Goal: Find specific page/section: Find specific page/section

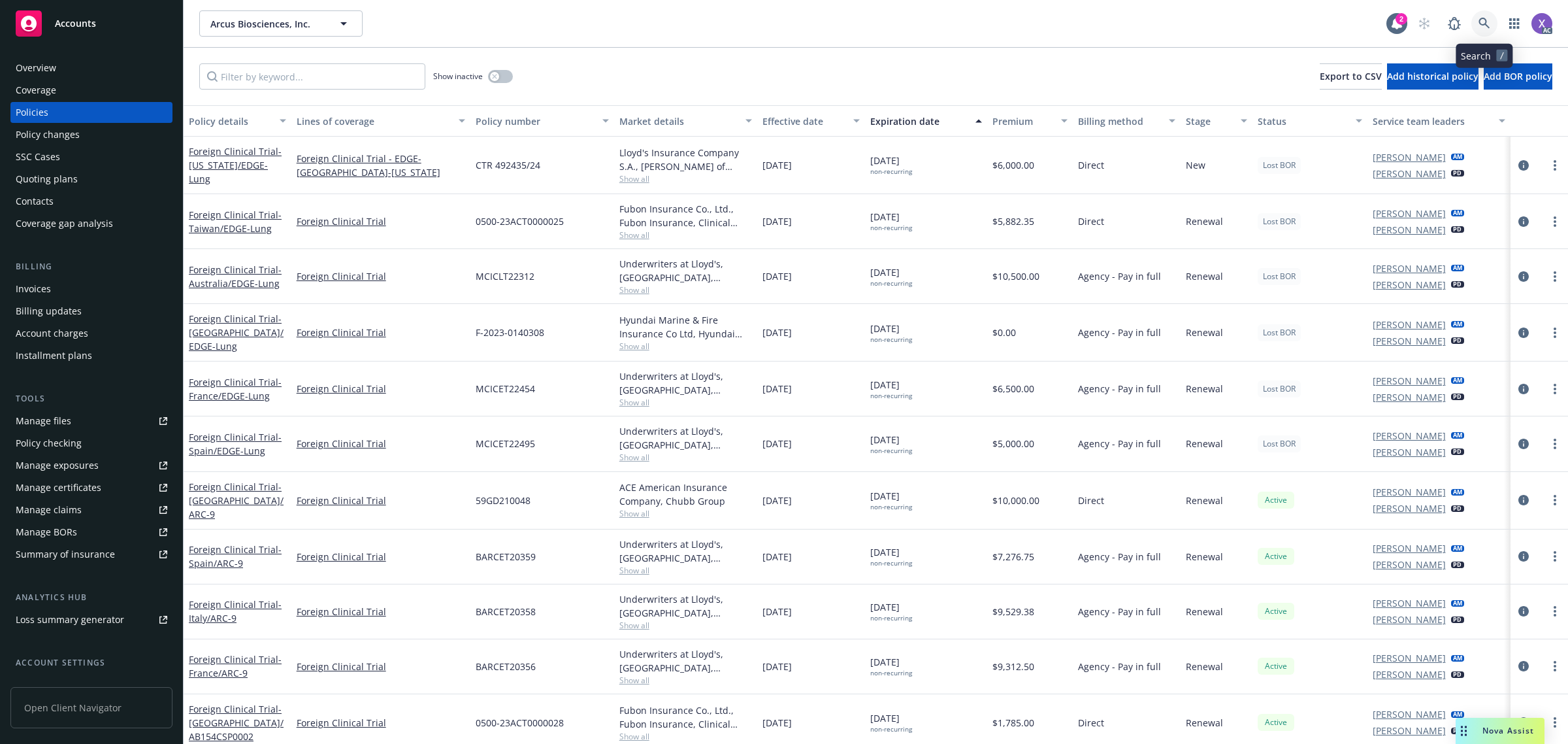
click at [1489, 19] on link at bounding box center [1484, 23] width 26 height 26
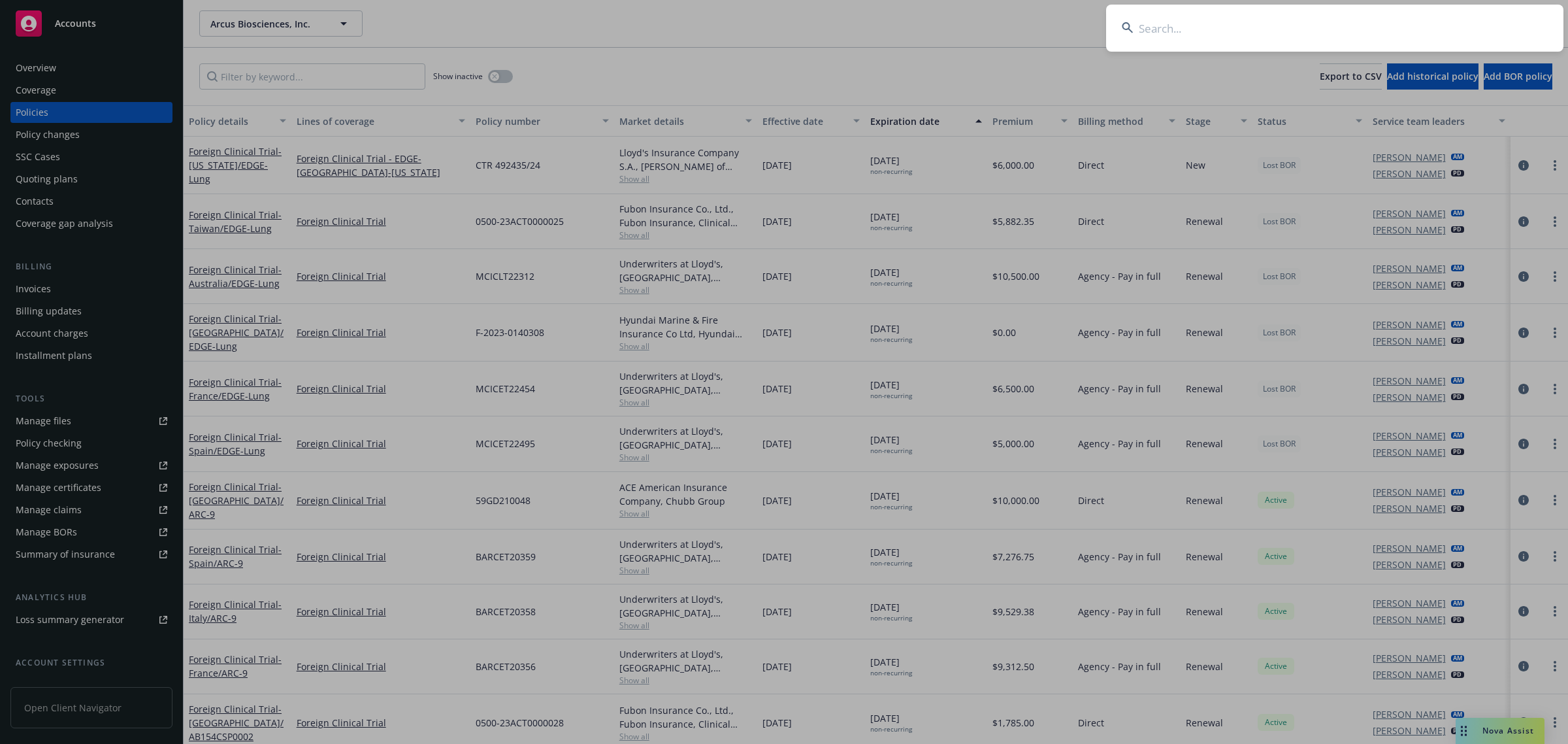
click at [1347, 22] on input at bounding box center [1335, 28] width 458 height 47
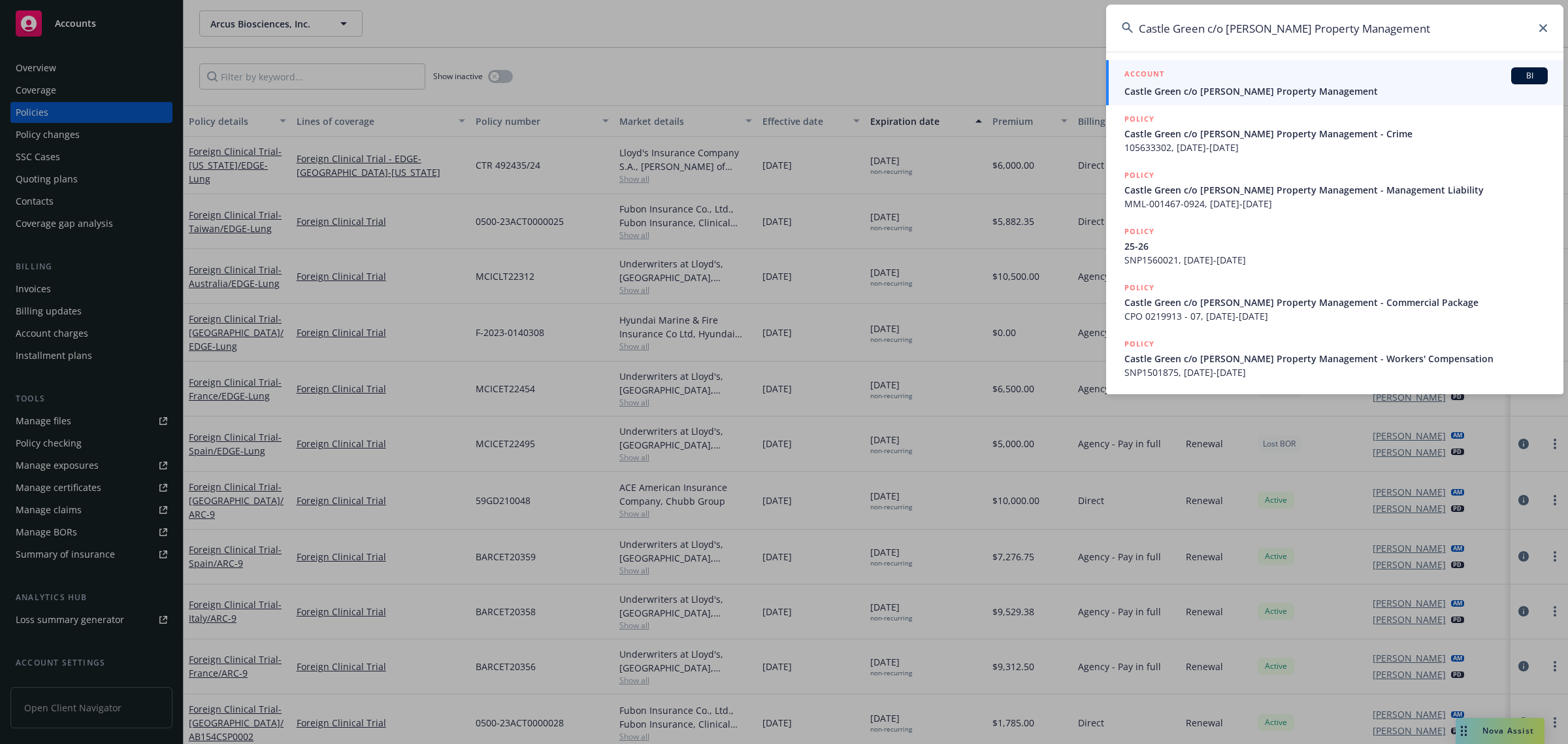
type input "Castle Green c/o [PERSON_NAME] Property Management"
click at [1226, 93] on span "Castle Green c/o [PERSON_NAME] Property Management" at bounding box center [1336, 91] width 423 height 14
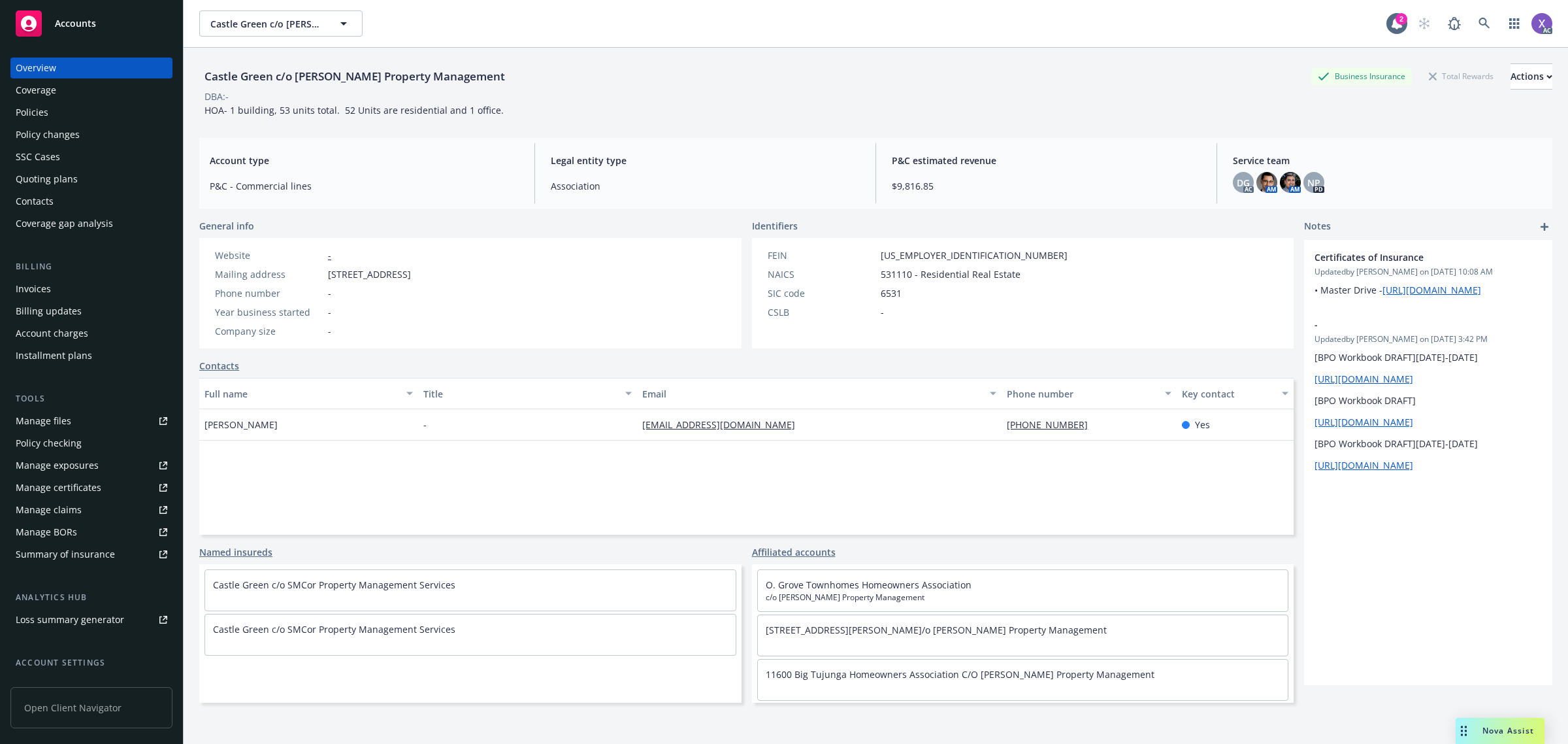
click at [30, 108] on div "Policies" at bounding box center [32, 112] width 33 height 21
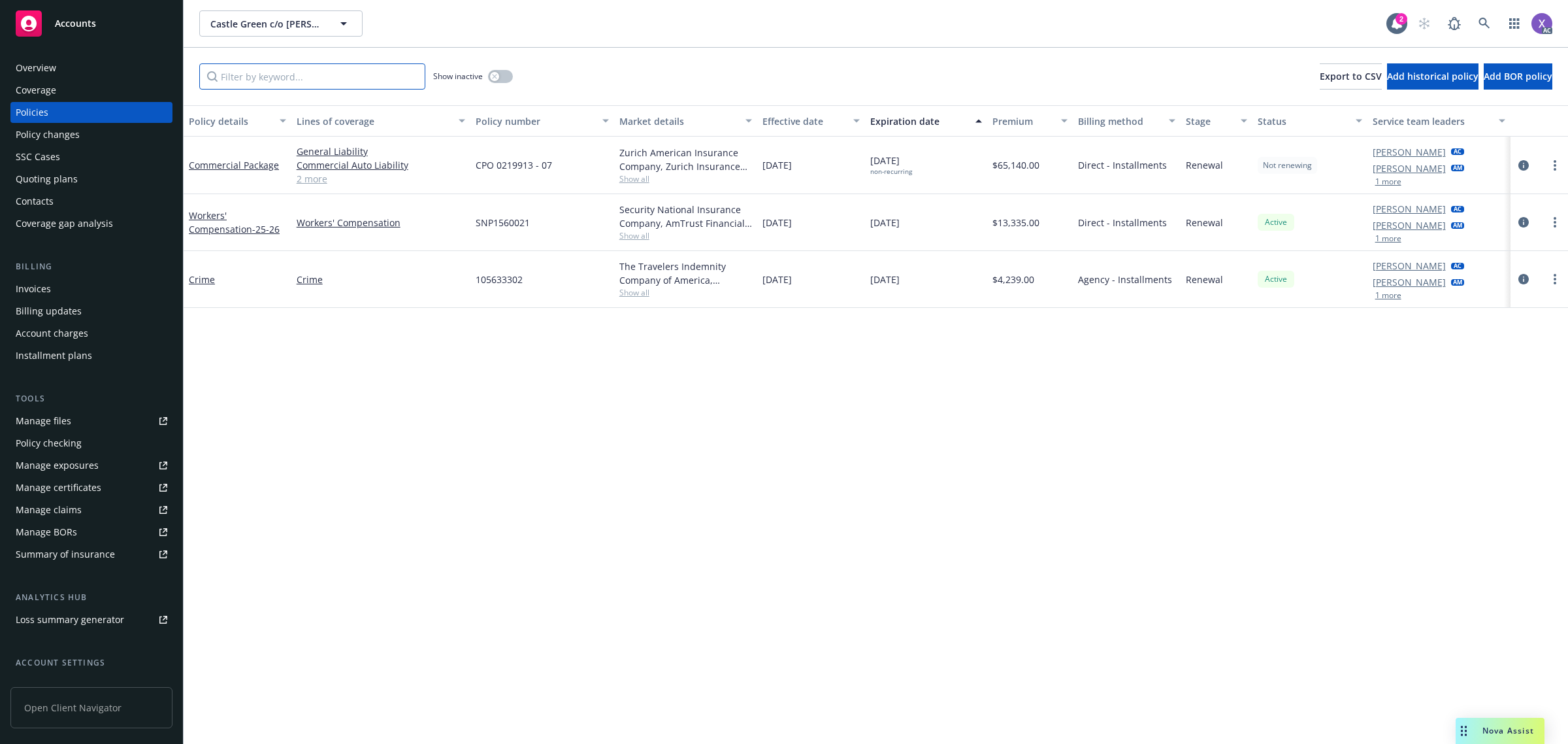
click at [364, 79] on input "Filter by keyword..." at bounding box center [312, 76] width 226 height 26
paste input "105633302"
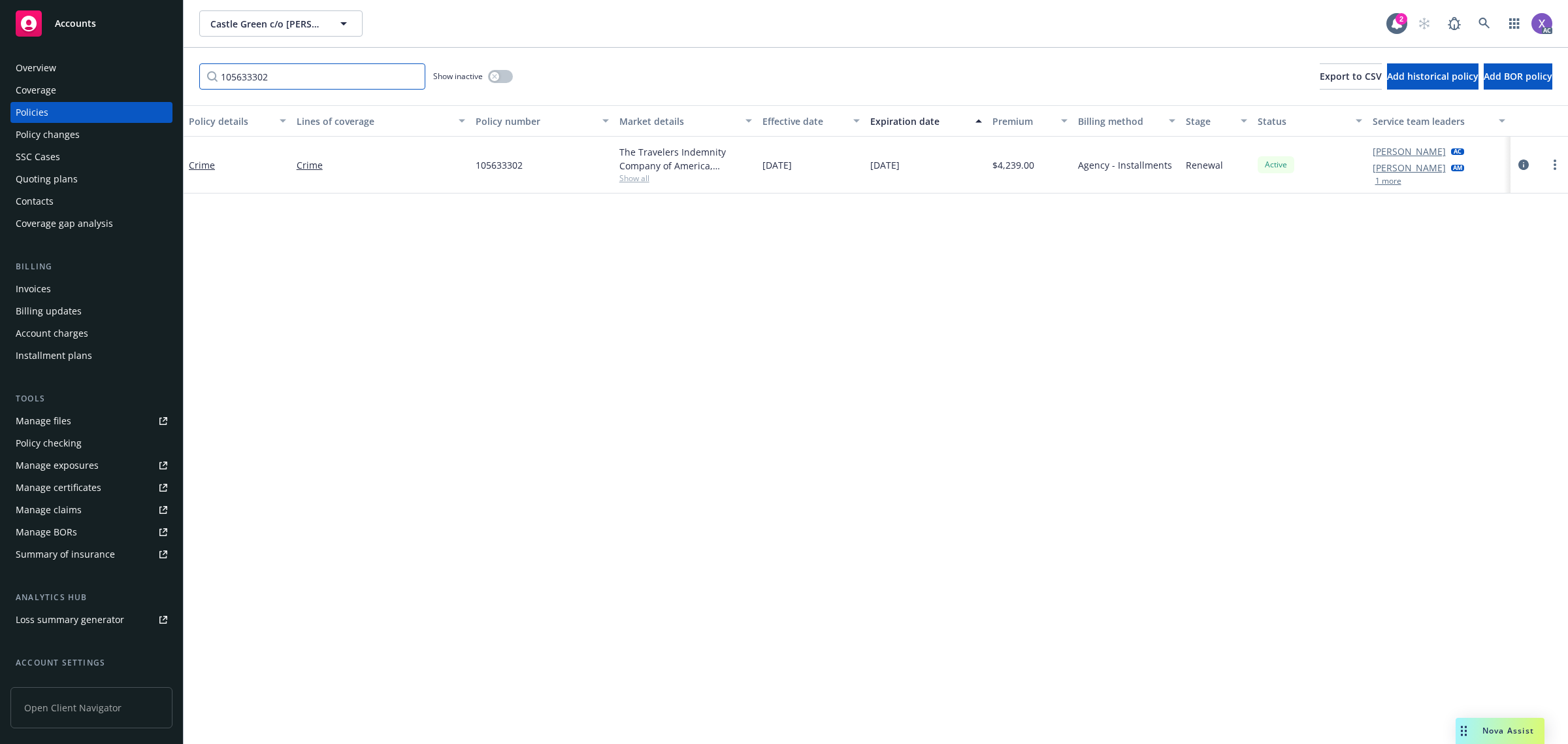
type input "105633302"
click at [1524, 161] on icon "circleInformation" at bounding box center [1523, 164] width 10 height 10
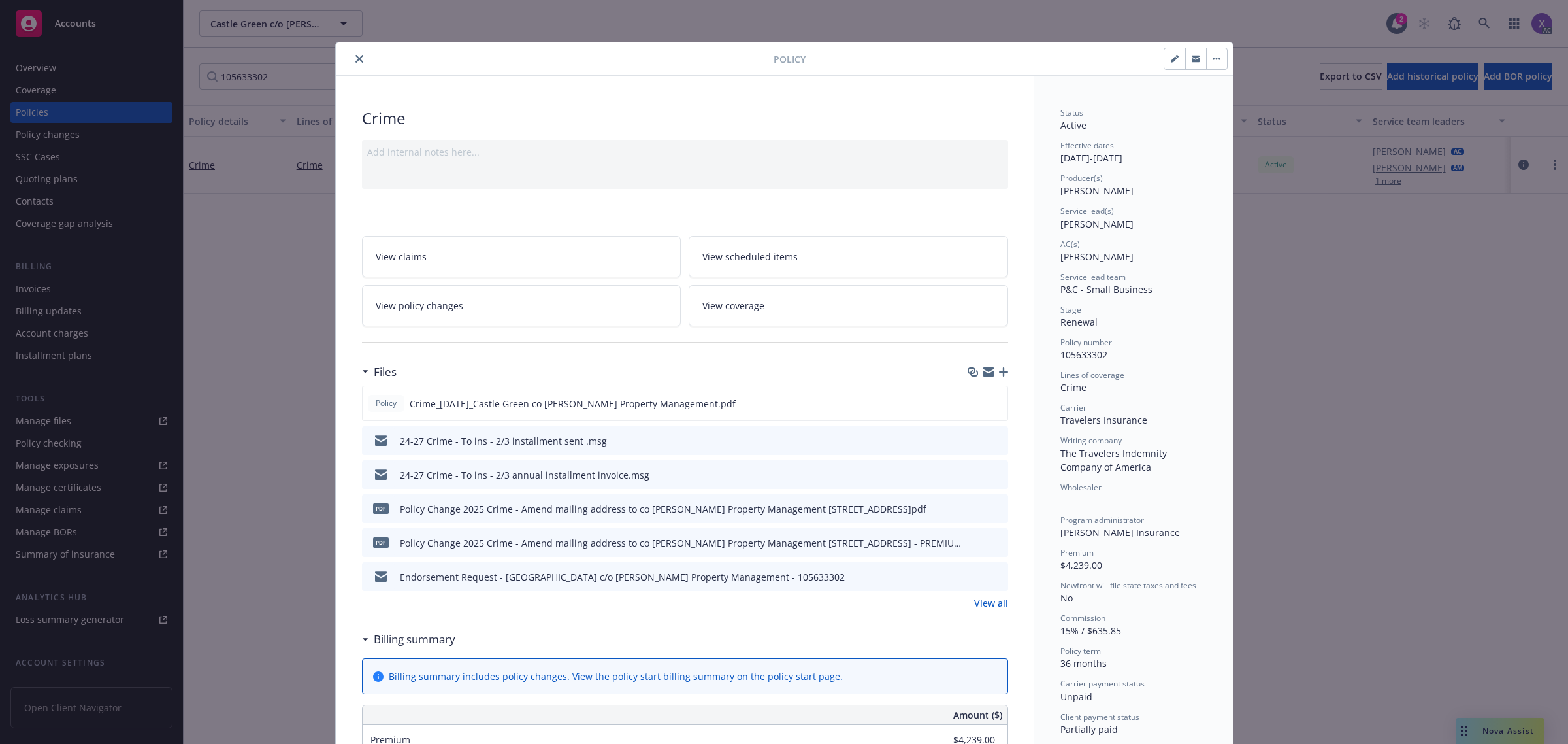
click at [988, 605] on link "View all" at bounding box center [991, 603] width 34 height 14
click at [356, 56] on icon "close" at bounding box center [360, 59] width 8 height 8
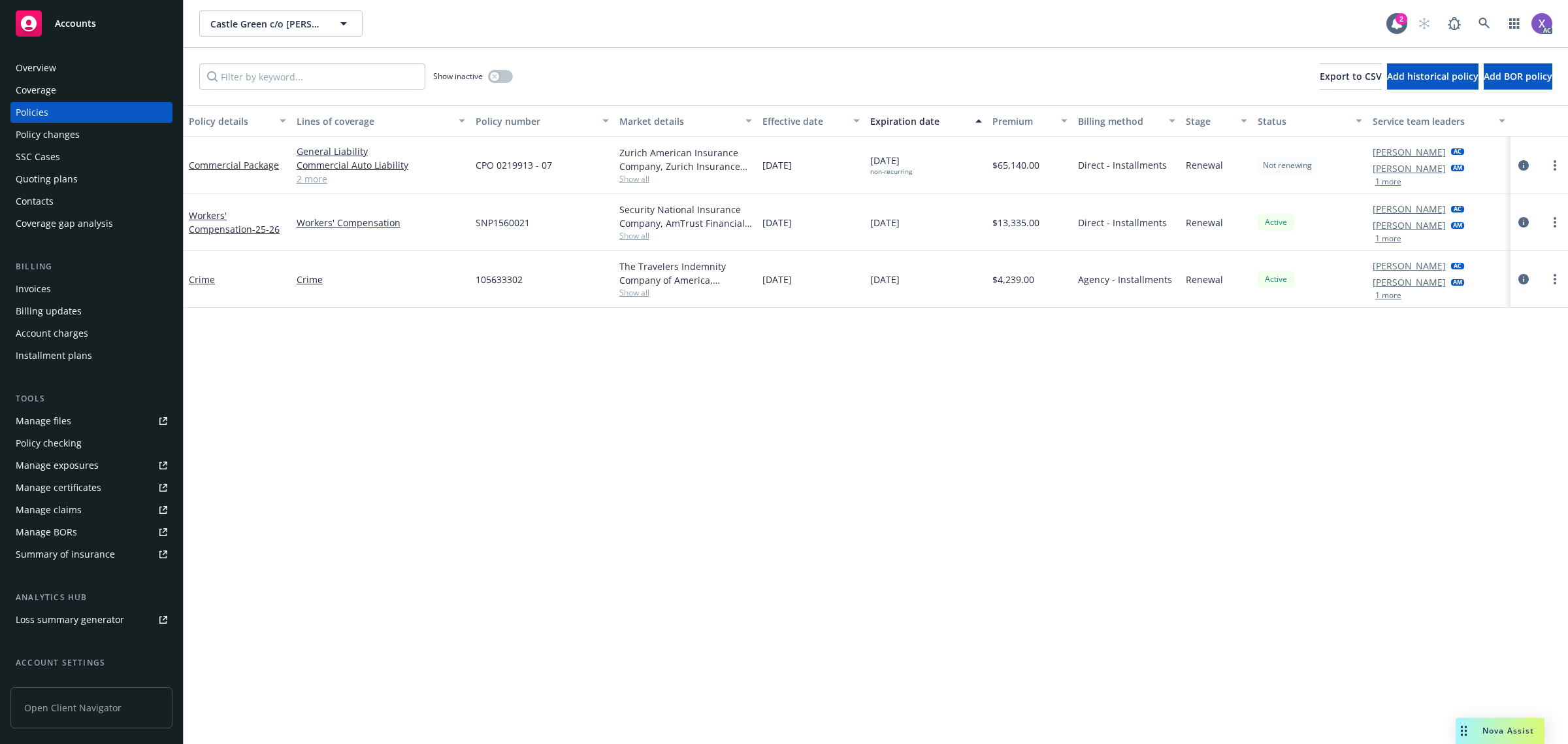
click at [46, 295] on div "Invoices" at bounding box center [34, 289] width 35 height 21
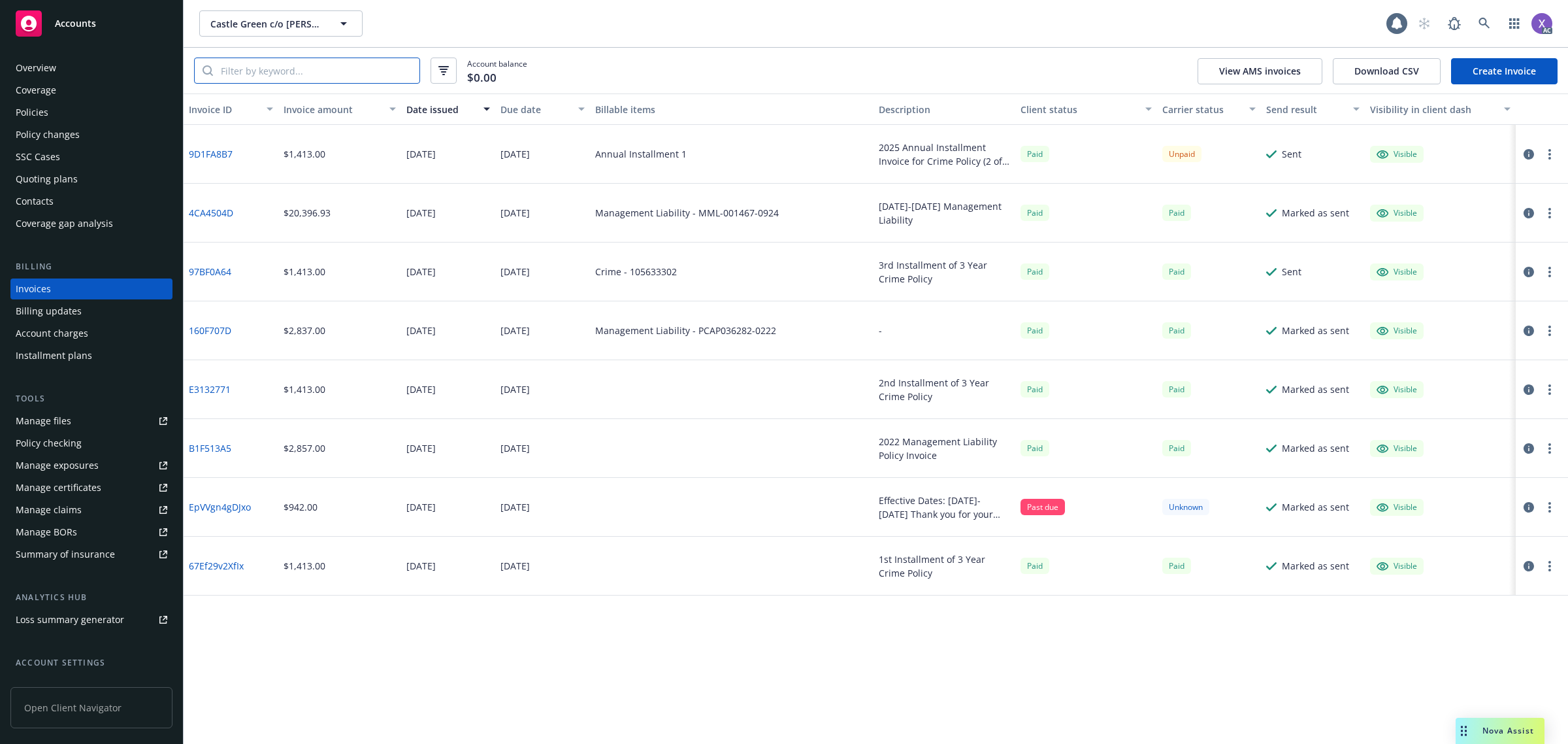
click at [292, 70] on input "search" at bounding box center [316, 71] width 207 height 25
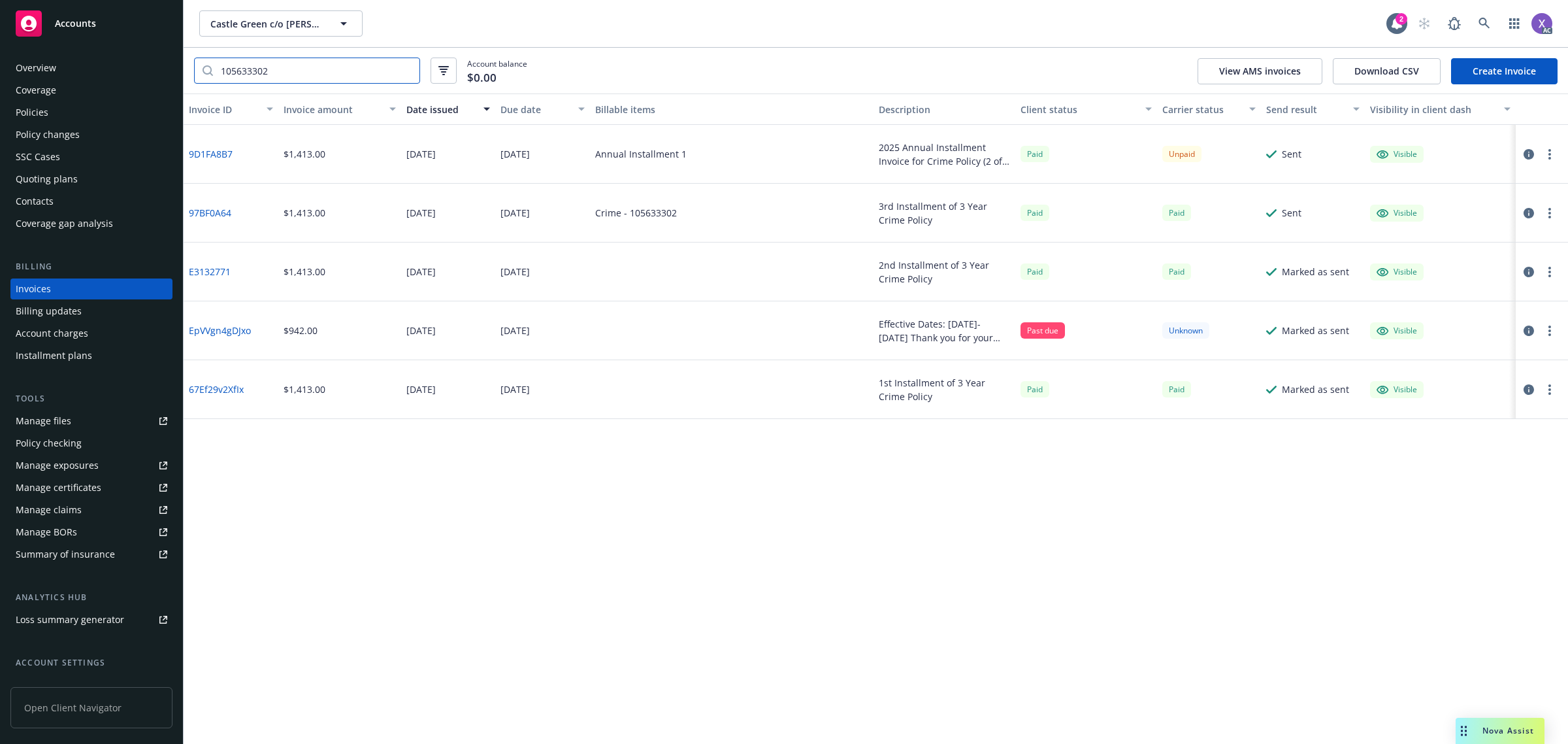
type input "105633302"
drag, startPoint x: 212, startPoint y: 471, endPoint x: 236, endPoint y: 475, distance: 24.3
click at [212, 471] on div "Invoice ID Invoice amount Date issued Due date Billable items Description Clien…" at bounding box center [876, 418] width 1385 height 650
click at [36, 112] on div "Policies" at bounding box center [32, 112] width 33 height 21
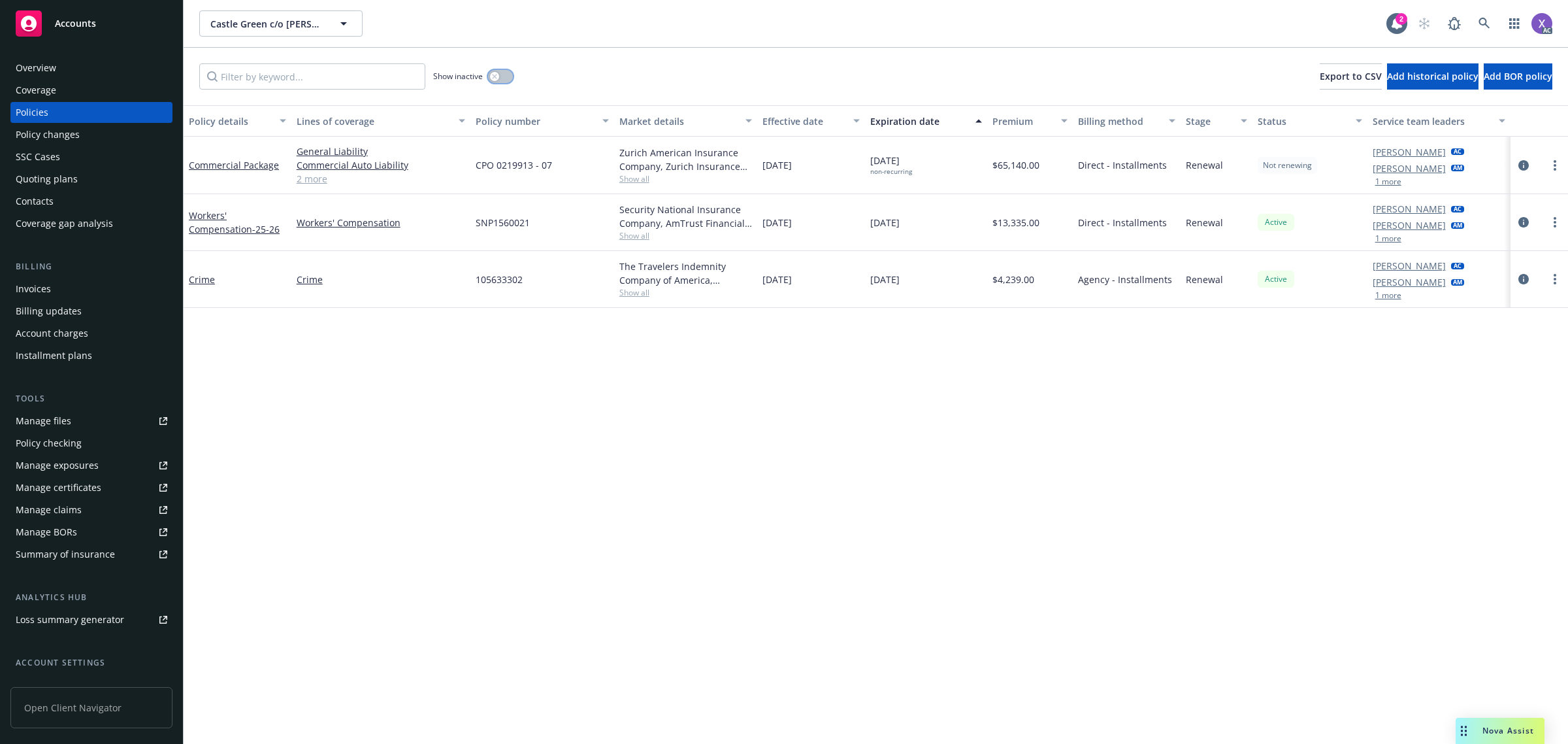
click at [510, 70] on button "button" at bounding box center [500, 76] width 25 height 13
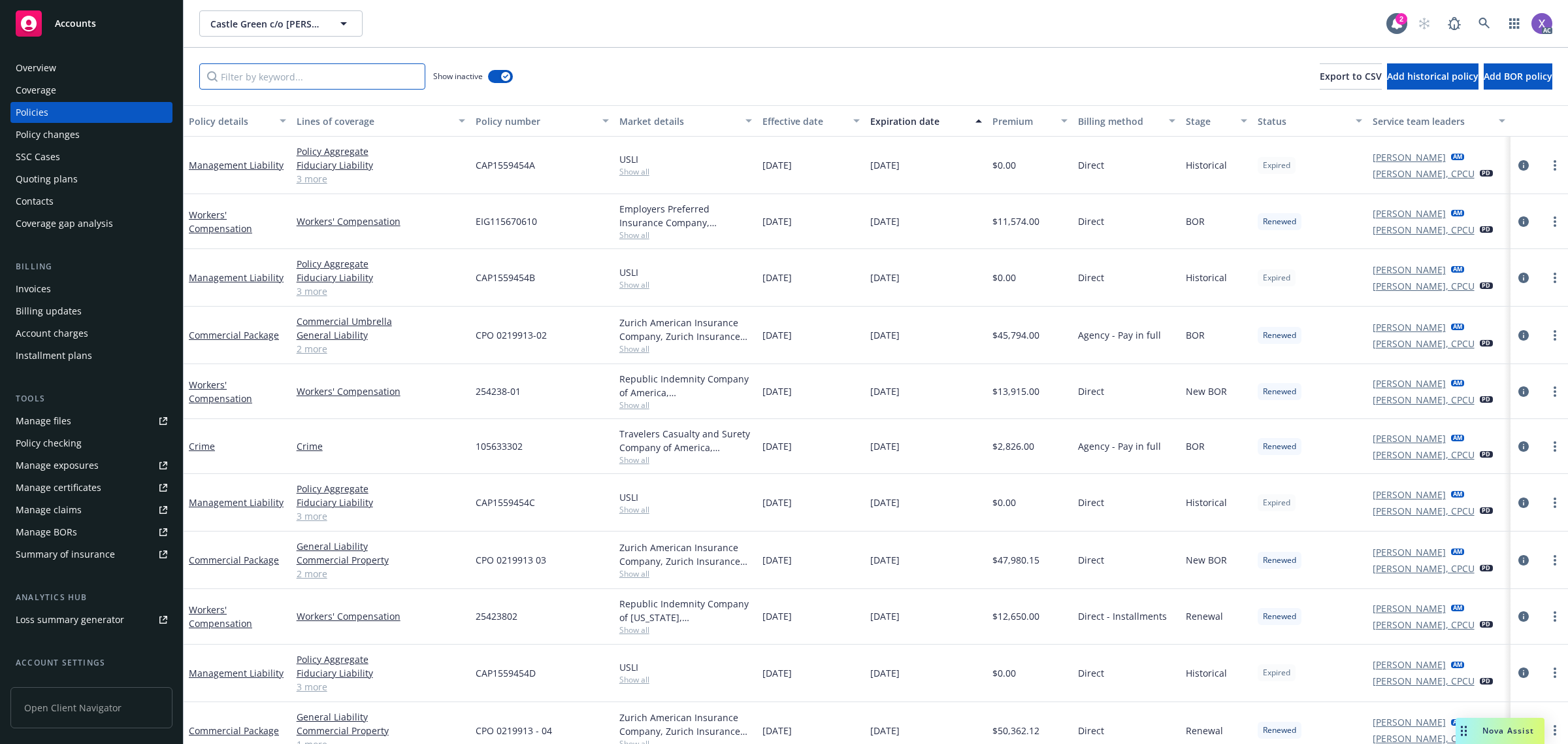
click at [308, 73] on input "Filter by keyword..." at bounding box center [312, 76] width 226 height 26
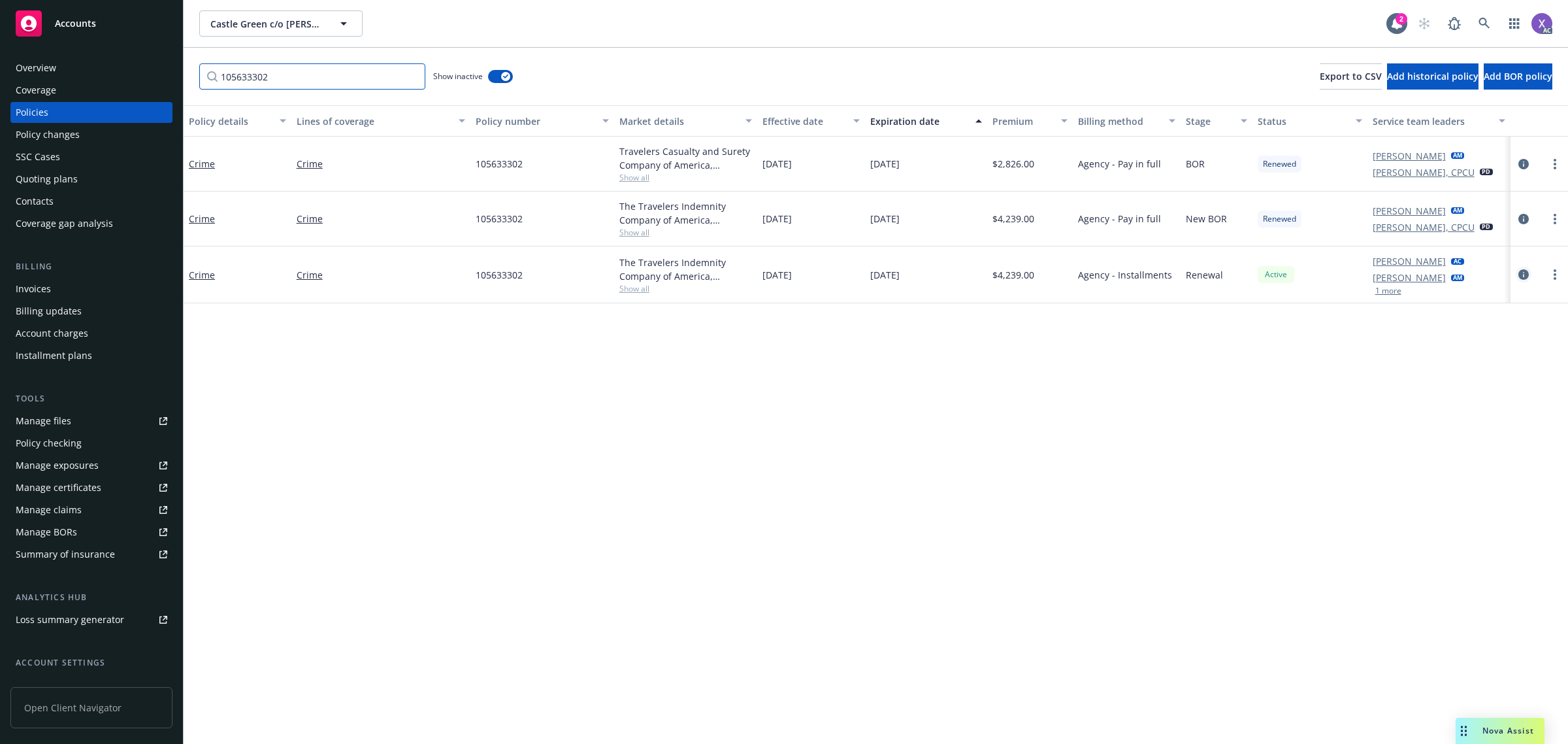
type input "105633302"
click at [1524, 269] on icon "circleInformation" at bounding box center [1523, 274] width 10 height 10
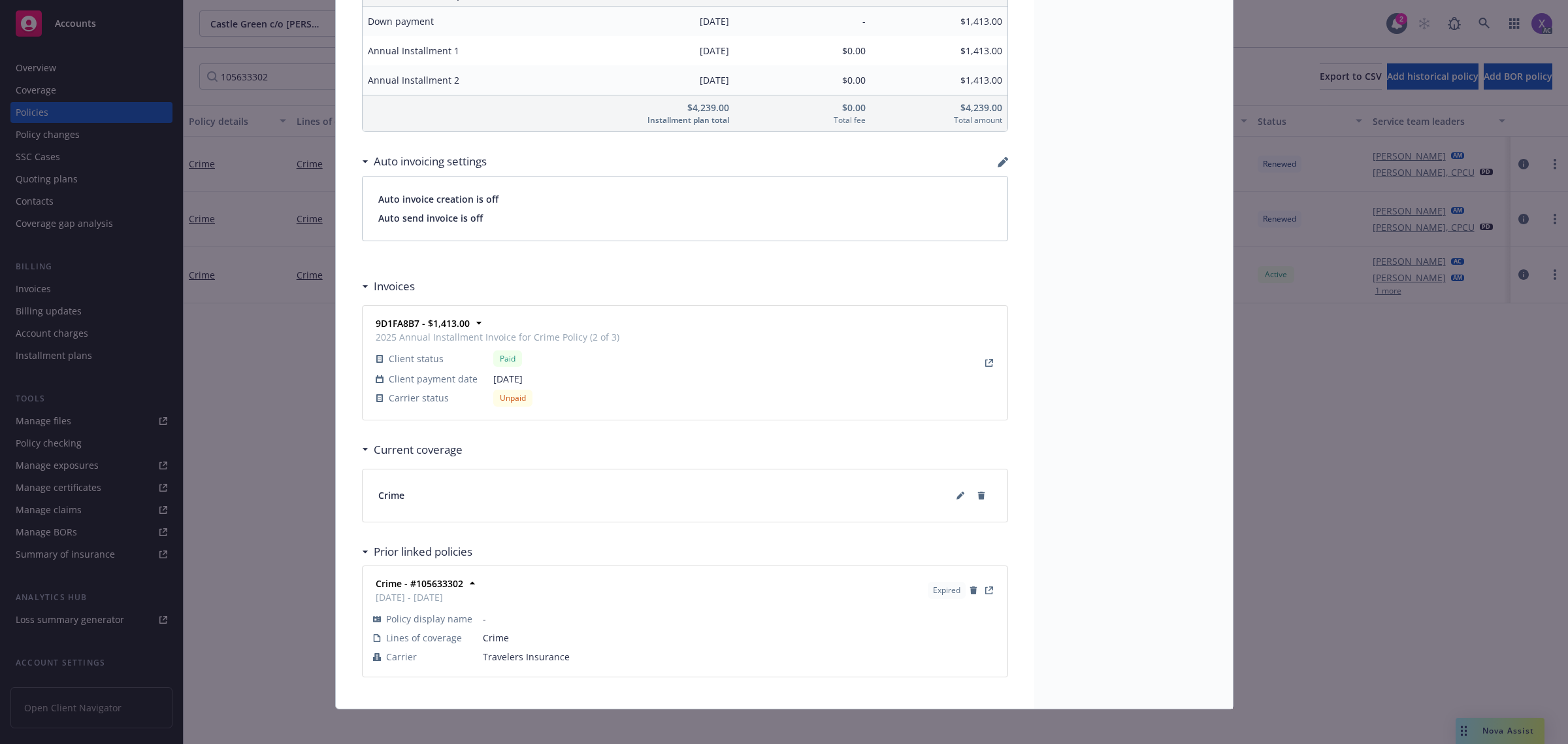
scroll to position [1146, 0]
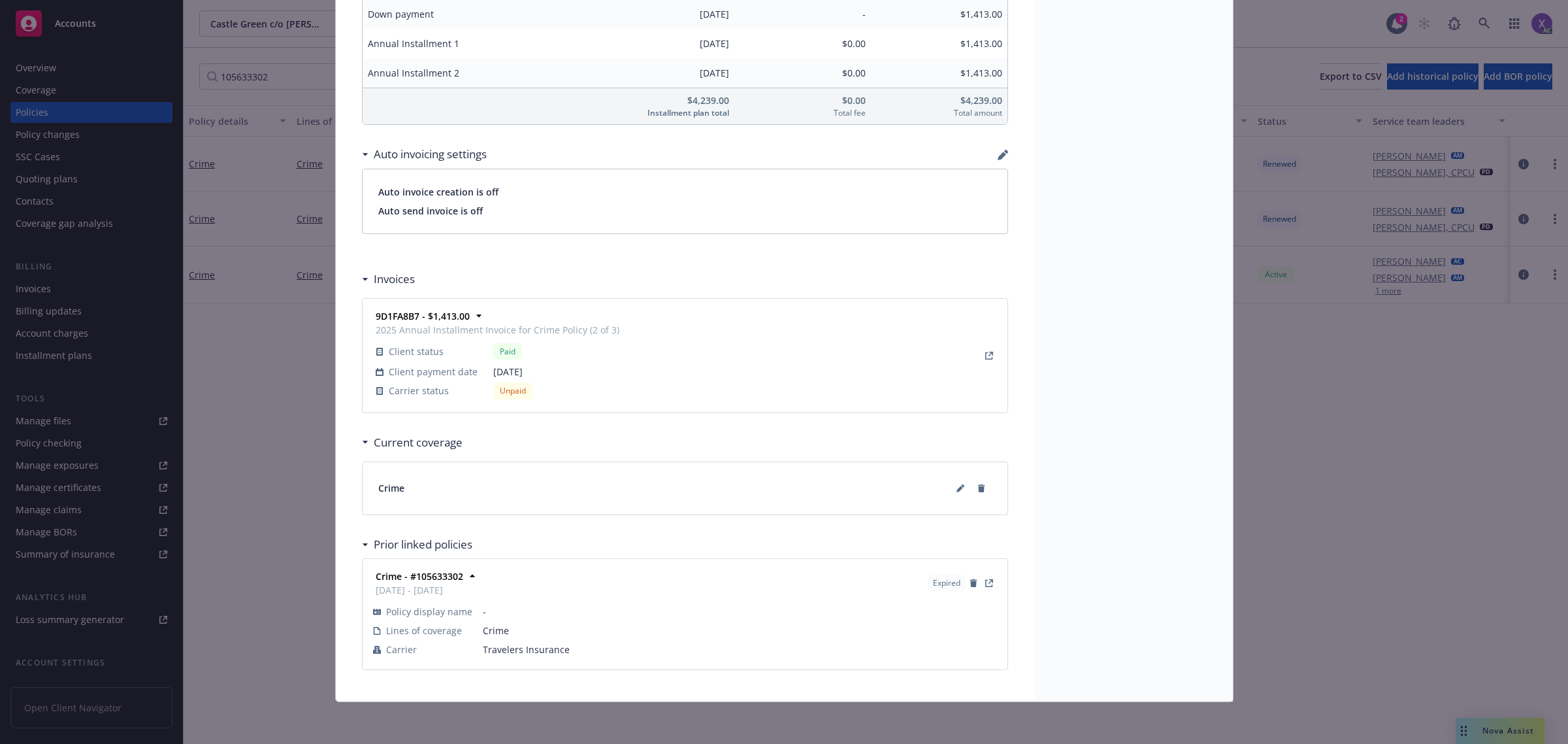
click at [381, 512] on div "Crime" at bounding box center [685, 488] width 645 height 52
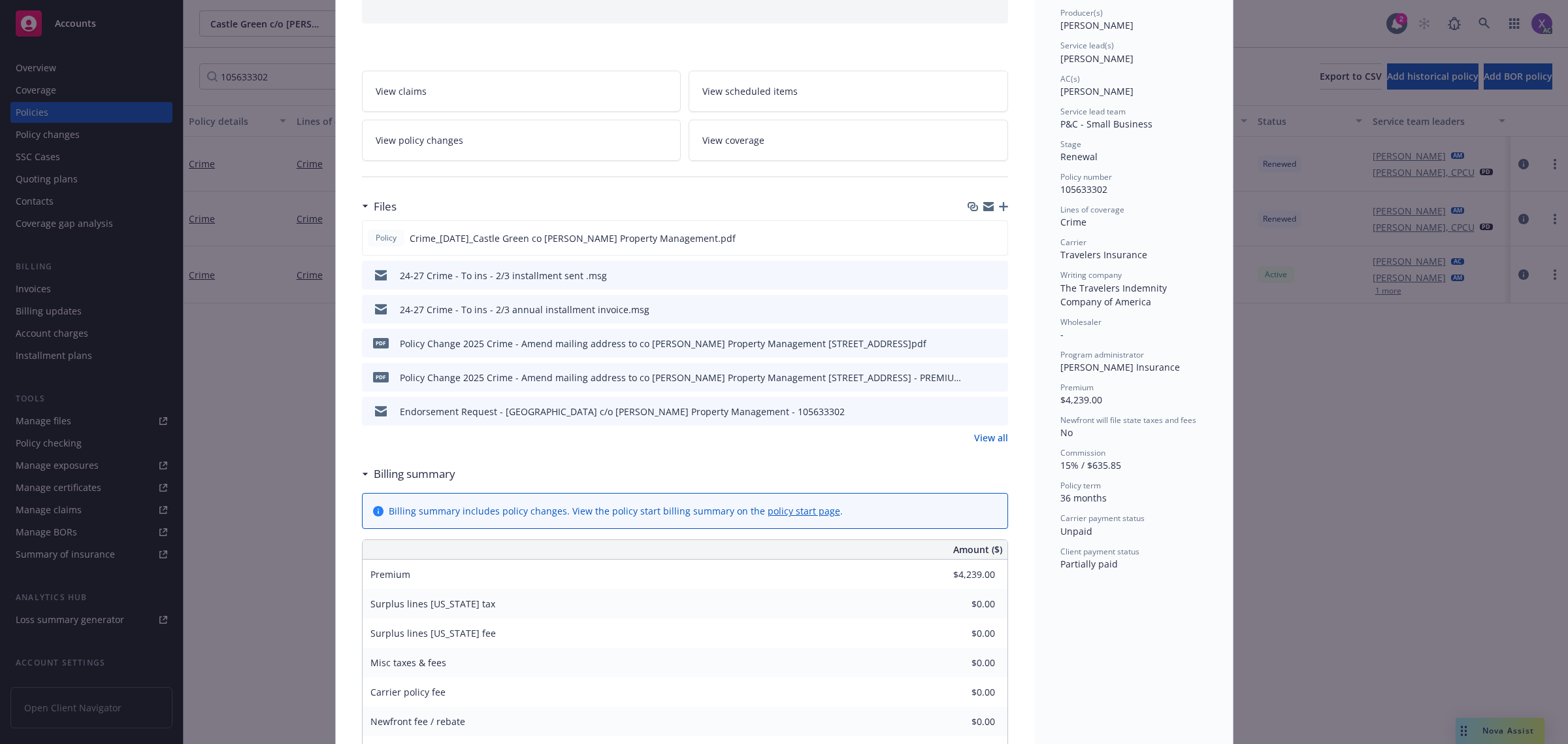
scroll to position [83, 0]
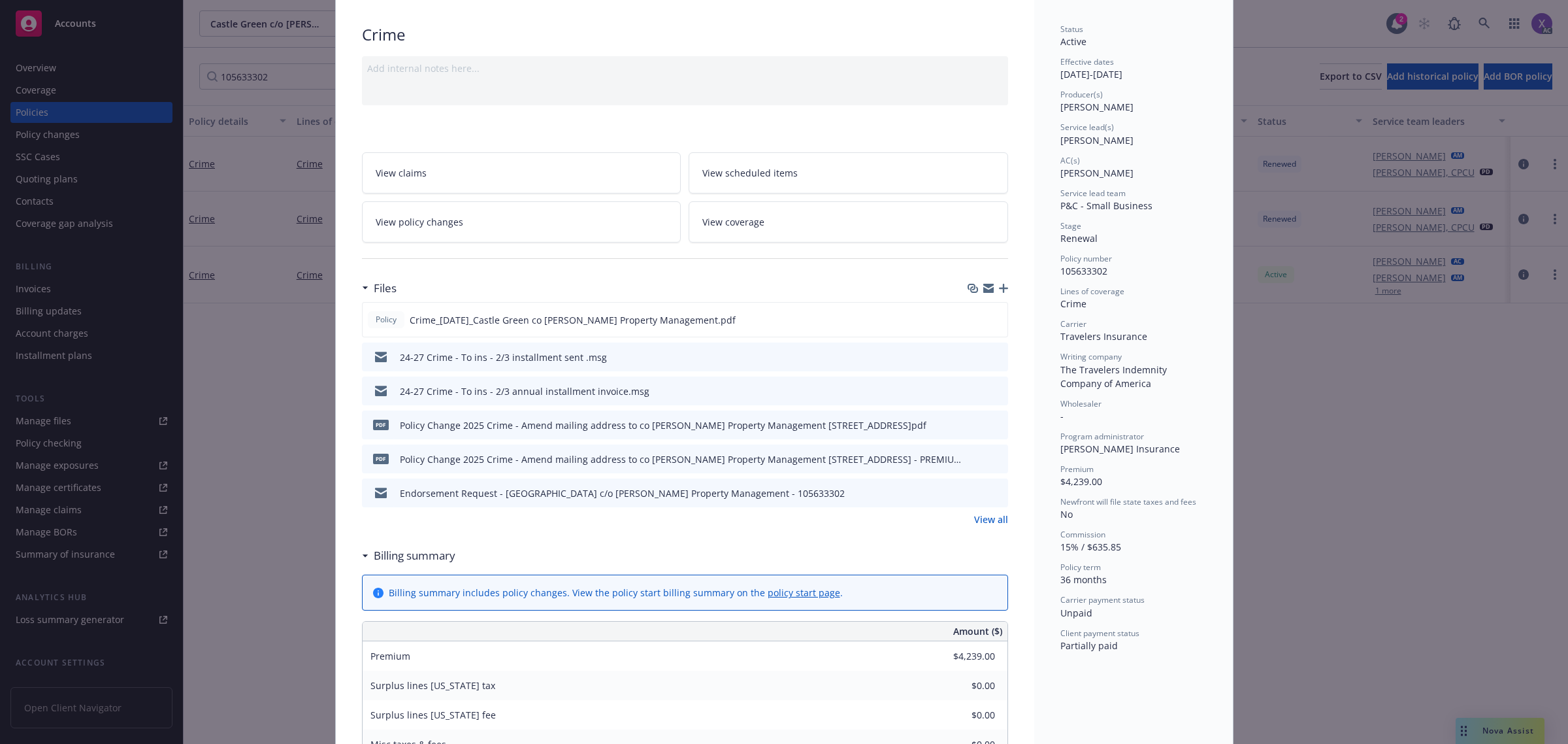
click at [986, 525] on link "View all" at bounding box center [991, 519] width 34 height 14
